Goal: Task Accomplishment & Management: Manage account settings

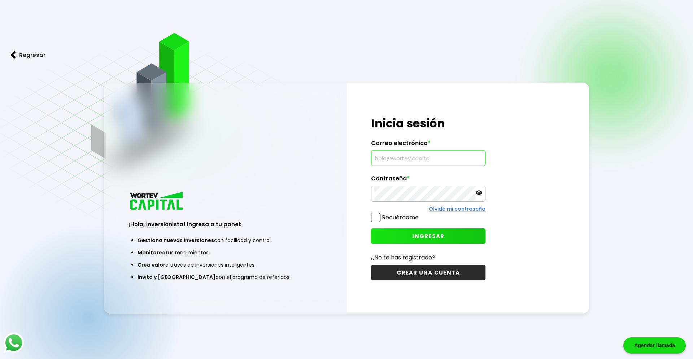
click at [379, 160] on input "text" at bounding box center [428, 157] width 108 height 15
type input "[EMAIL_ADDRESS][DOMAIN_NAME]"
click at [411, 241] on button "INGRESAR" at bounding box center [428, 236] width 114 height 16
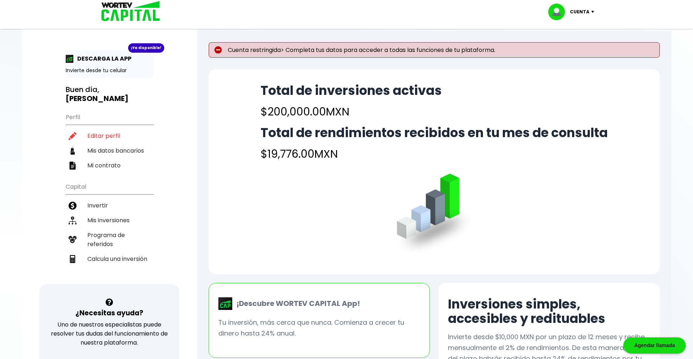
click at [371, 52] on p "Cuenta restringida> Completa tus datos para acceder a todas las funciones de tu…" at bounding box center [434, 50] width 451 height 16
click at [306, 50] on p "Cuenta restringida> Completa tus datos para acceder a todas las funciones de tu…" at bounding box center [434, 50] width 451 height 16
click at [107, 129] on li "Editar perfil" at bounding box center [110, 135] width 88 height 15
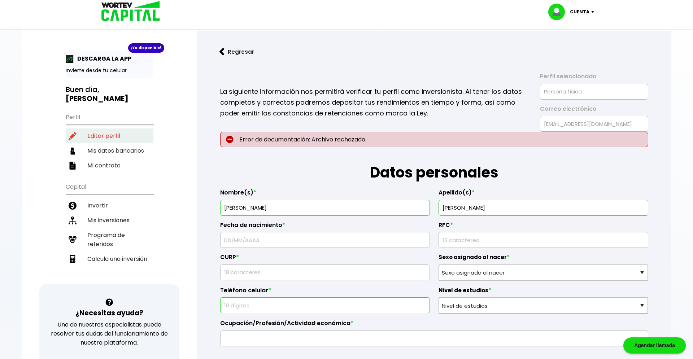
type input "SAGD790329V96"
type input "SAGD790329HMNNNN04"
select select "Hombre"
type input "4521095705"
select select "Licenciatura"
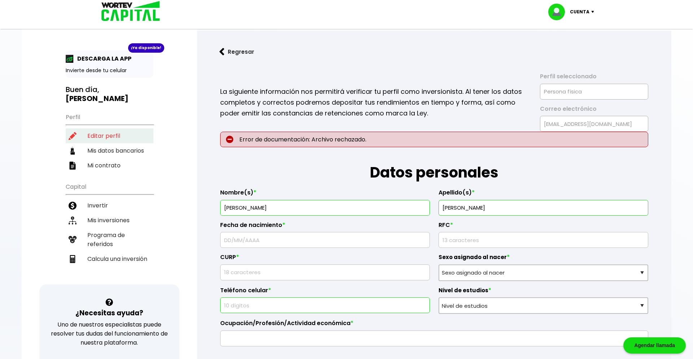
type input "Empleado"
type input "58040"
select select "MI"
type input "Morelia"
type input "[PERSON_NAME]"
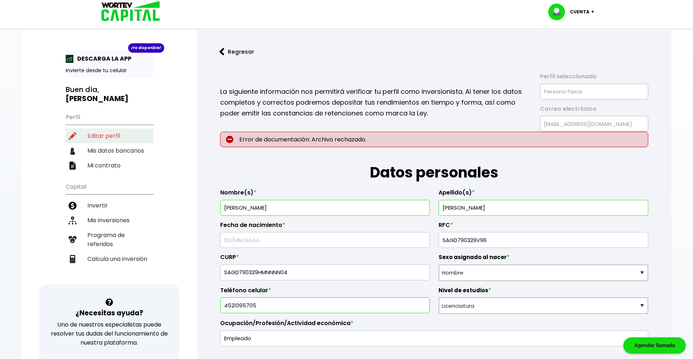
type input "412"
type input "[PERSON_NAME]"
select select "Otro"
type input "138580000016911041"
type input "[PERSON_NAME]"
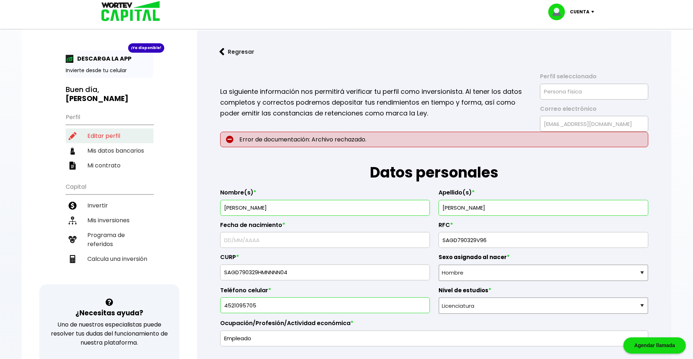
type input "[EMAIL_ADDRESS][DOMAIN_NAME]"
type input "4521076867"
type input "[DATE]"
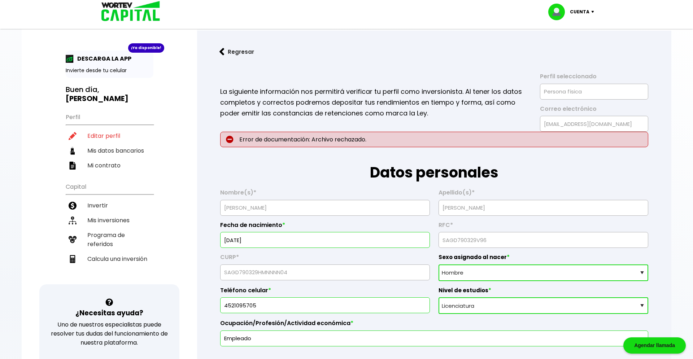
click at [367, 283] on div "Teléfono celular * [PHONE_NUMBER]" at bounding box center [325, 297] width 210 height 33
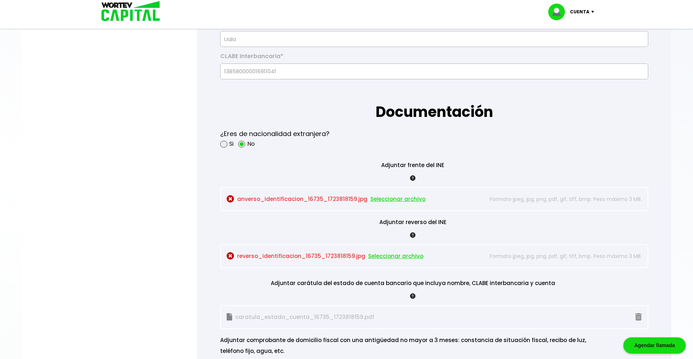
scroll to position [589, 0]
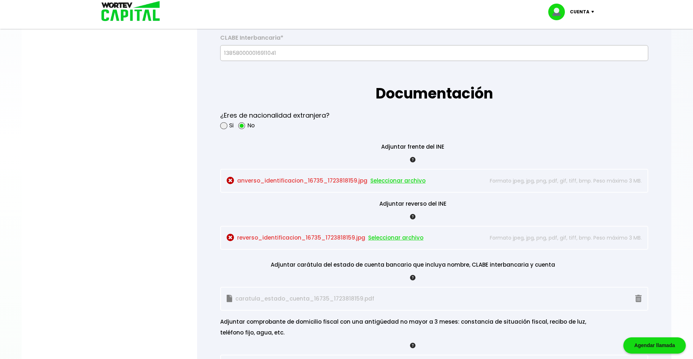
click at [406, 180] on span "Seleccionar archivo" at bounding box center [397, 180] width 55 height 11
click at [408, 181] on span "Seleccionar archivo" at bounding box center [397, 180] width 55 height 11
click at [403, 239] on span "Seleccionar archivo" at bounding box center [395, 237] width 55 height 11
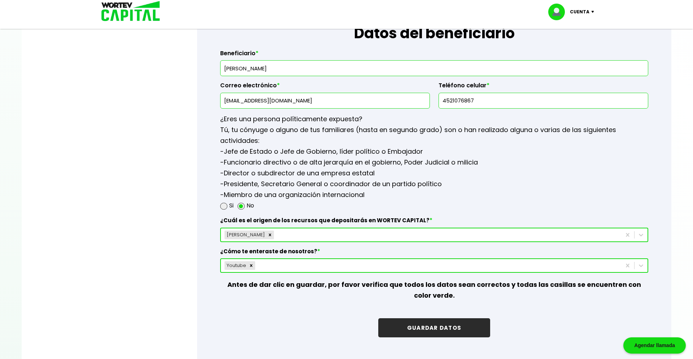
scroll to position [965, 0]
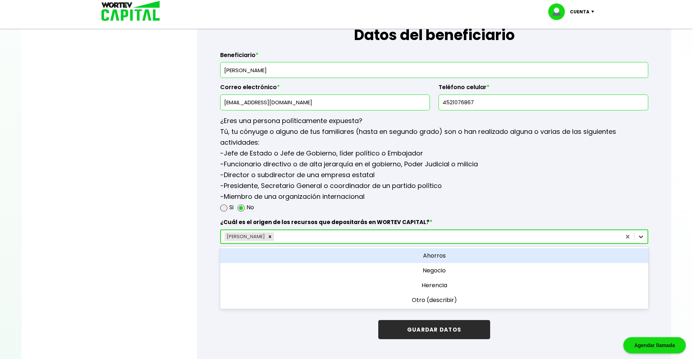
click at [640, 239] on icon at bounding box center [640, 236] width 7 height 7
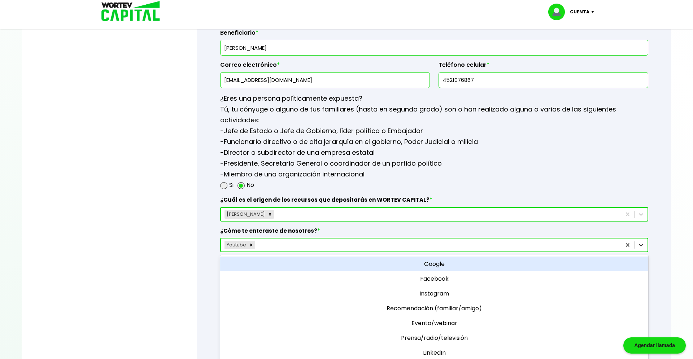
click at [641, 252] on div "option Google focused, 1 of 10. 10 results available. Use Up and Down to choose…" at bounding box center [434, 245] width 428 height 14
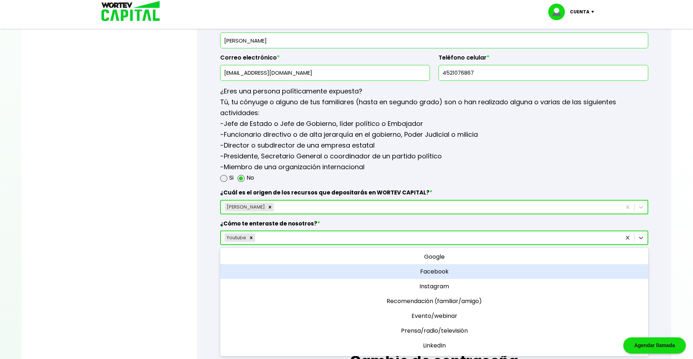
click at [619, 175] on div "Si No" at bounding box center [434, 177] width 428 height 11
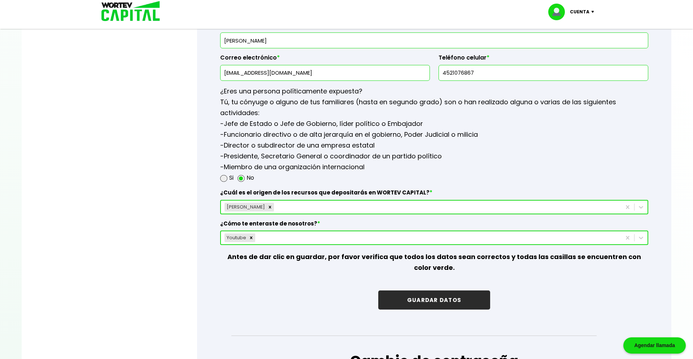
click at [439, 300] on button "GUARDAR DATOS" at bounding box center [434, 299] width 112 height 19
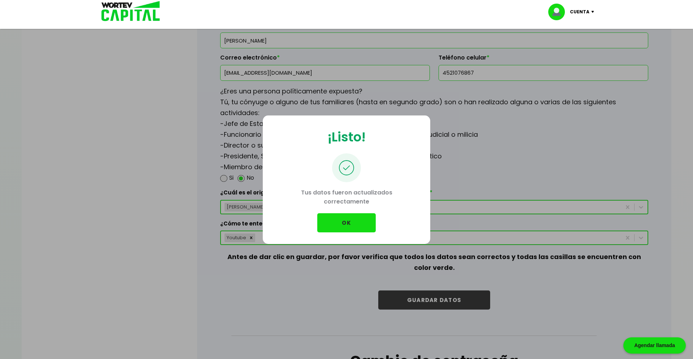
click at [354, 226] on button "OK" at bounding box center [346, 222] width 58 height 19
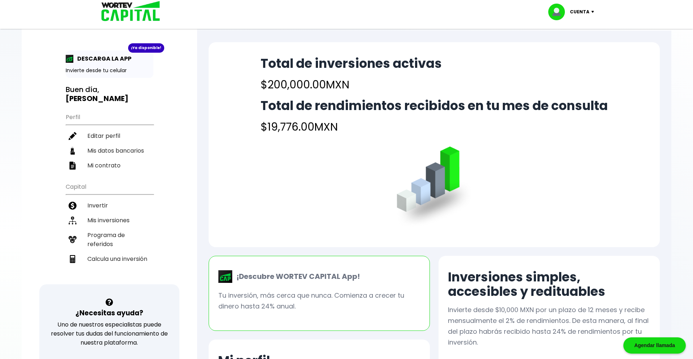
click at [589, 14] on p "Cuenta" at bounding box center [579, 11] width 19 height 11
click at [576, 49] on li "Cerrar sesión" at bounding box center [572, 48] width 58 height 15
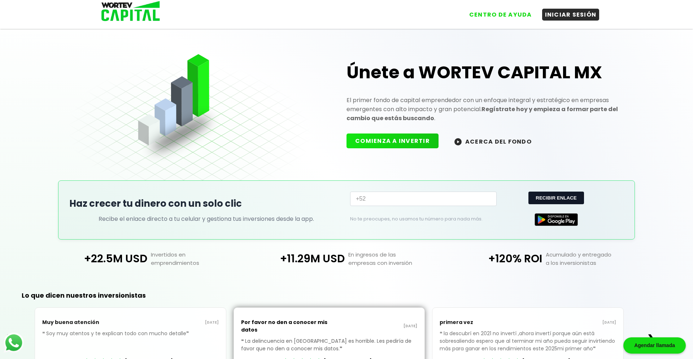
click at [330, 222] on div "Haz crecer tu dinero con un solo clic Recibe el enlace directo a tu celular y g…" at bounding box center [206, 210] width 274 height 27
